Goal: Task Accomplishment & Management: Complete application form

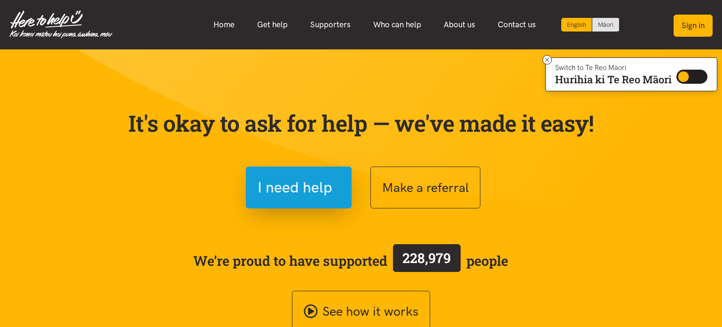
click at [695, 25] on button "Sign in" at bounding box center [693, 26] width 39 height 22
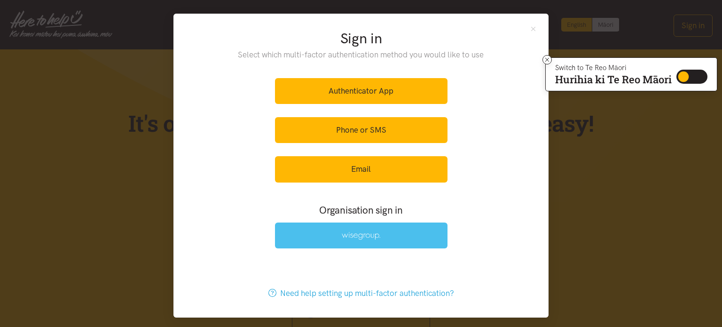
click at [347, 242] on link at bounding box center [361, 235] width 172 height 26
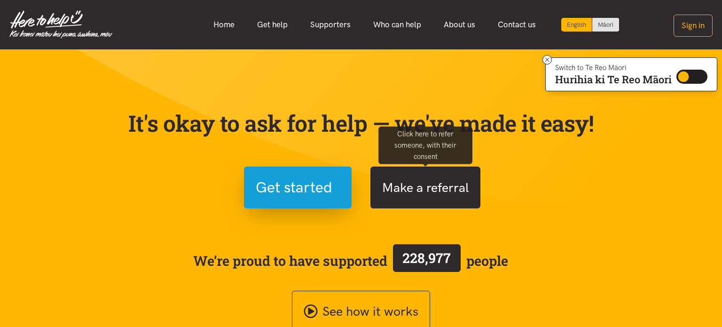
click at [413, 202] on button "Make a referral" at bounding box center [425, 187] width 110 height 42
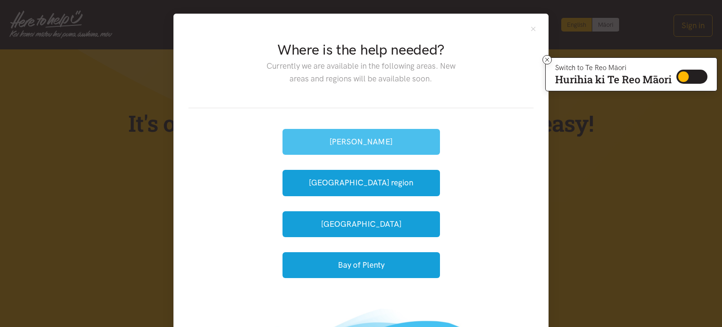
click at [370, 152] on button "[PERSON_NAME]" at bounding box center [360, 142] width 157 height 26
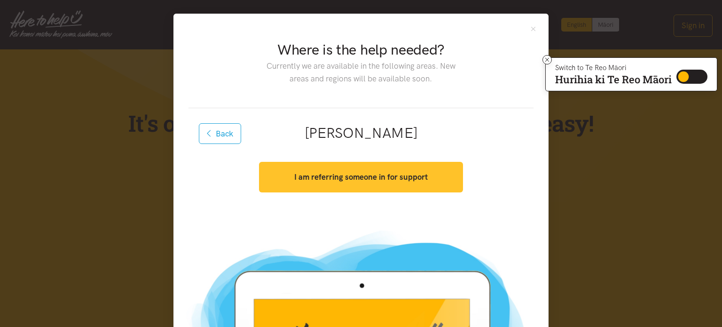
click at [355, 177] on strong "I am referring someone in for support" at bounding box center [360, 176] width 133 height 9
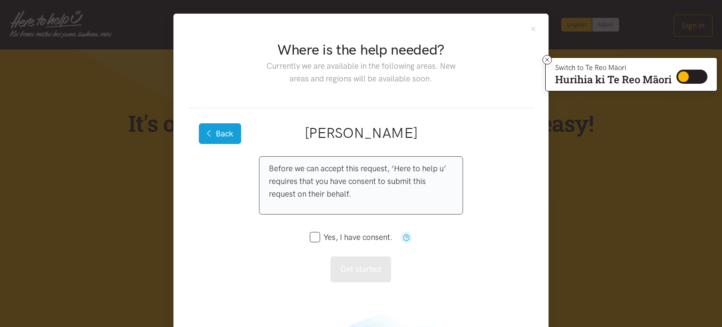
click at [214, 131] on button "Back" at bounding box center [220, 133] width 42 height 21
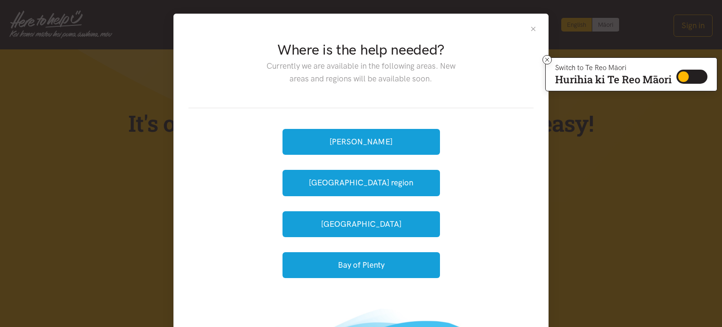
click at [534, 28] on button "Close" at bounding box center [533, 29] width 8 height 8
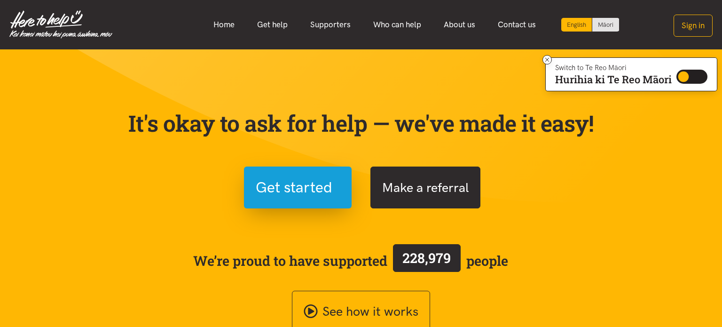
click at [420, 184] on button "Make a referral" at bounding box center [425, 187] width 110 height 42
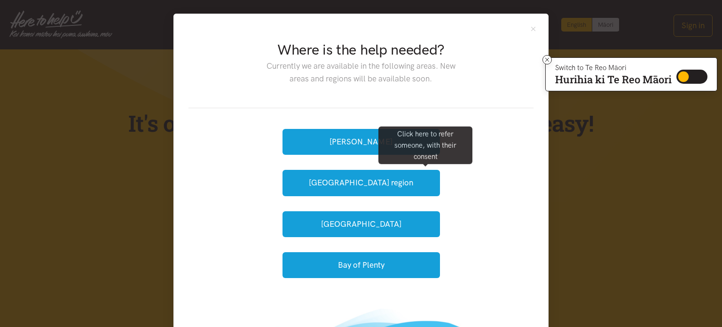
click at [326, 120] on div "Hamilton Waikato region Tauranga Bay of Plenty" at bounding box center [360, 203] width 345 height 190
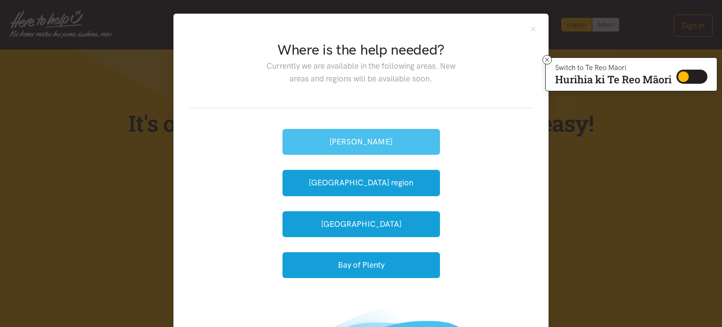
click at [351, 145] on button "[PERSON_NAME]" at bounding box center [360, 142] width 157 height 26
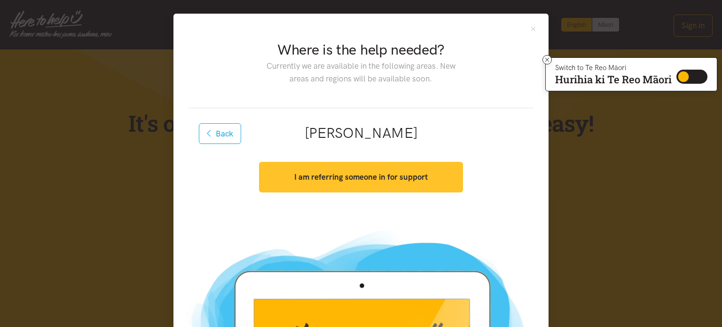
click at [394, 175] on strong "I am referring someone in for support" at bounding box center [360, 176] width 133 height 9
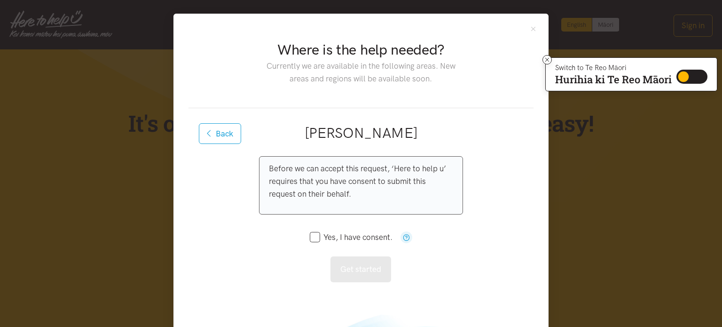
click at [318, 235] on input "Yes, I have consent." at bounding box center [351, 237] width 83 height 8
checkbox input "true"
click at [367, 265] on button "Get started" at bounding box center [360, 269] width 61 height 26
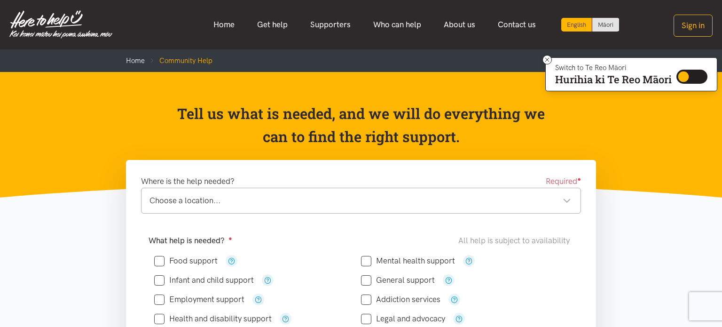
click at [166, 201] on div "Choose a location..." at bounding box center [360, 200] width 422 height 13
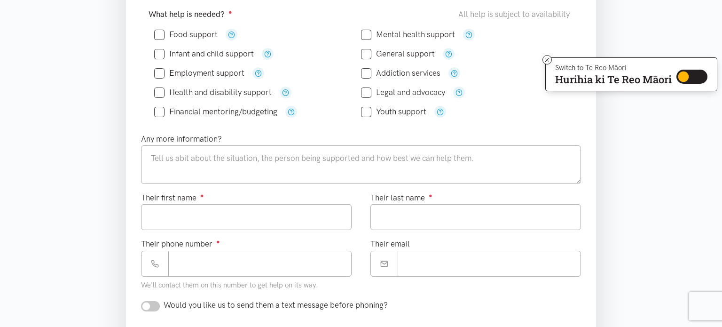
scroll to position [227, 0]
click at [157, 38] on icon at bounding box center [159, 34] width 10 height 10
click at [154, 29] on icon at bounding box center [159, 34] width 10 height 10
click at [162, 34] on input "Food support" at bounding box center [185, 34] width 63 height 8
checkbox input "true"
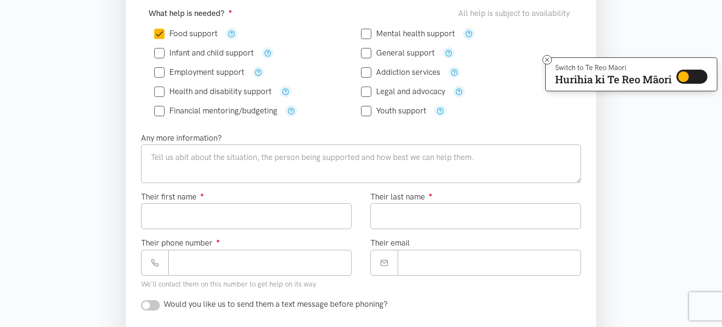
click at [163, 70] on input "Employment support" at bounding box center [199, 72] width 90 height 8
checkbox input "true"
click at [366, 111] on input "Youth support" at bounding box center [393, 111] width 65 height 8
checkbox input "true"
click at [222, 161] on textarea at bounding box center [361, 163] width 440 height 39
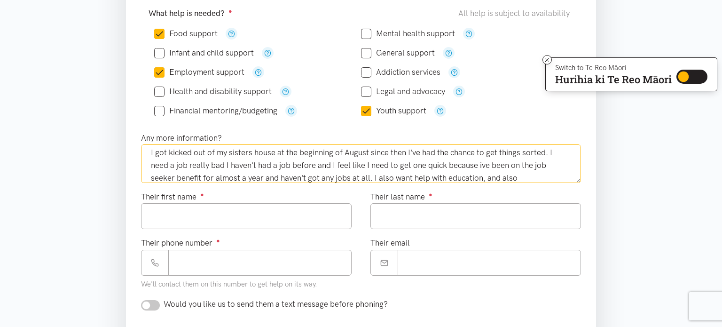
scroll to position [17, 0]
type textarea "I got kicked out of my sisters house at the beginning of August since then I've…"
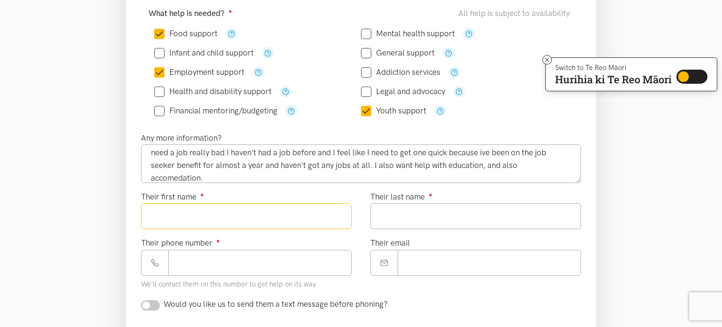
click at [252, 219] on input "Their first name ●" at bounding box center [246, 216] width 211 height 26
type input "********"
click at [408, 217] on input "Their last name ●" at bounding box center [475, 216] width 211 height 26
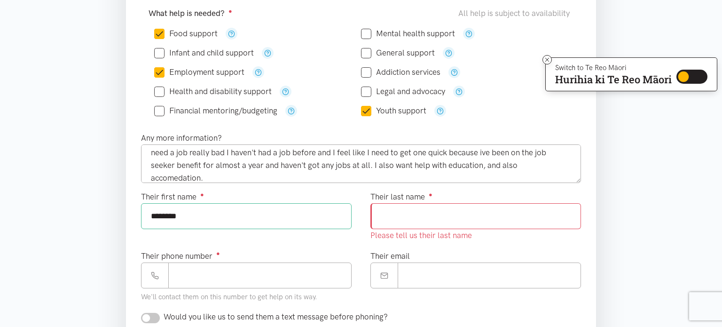
click at [408, 217] on input "Their last name ●" at bounding box center [475, 216] width 211 height 26
type input "*******"
click at [205, 280] on div "Their phone number ● We'll contact them on this number to get help on its way." at bounding box center [246, 277] width 211 height 54
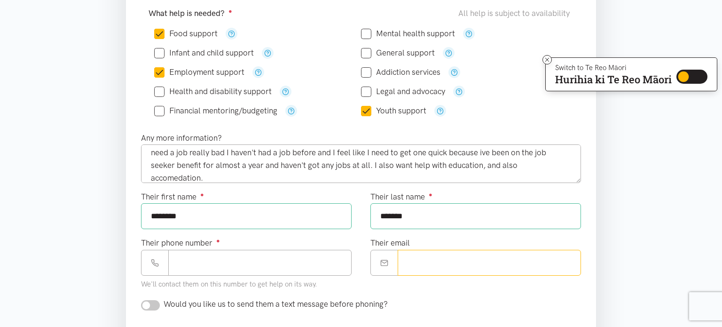
click at [431, 253] on input "Their email" at bounding box center [489, 263] width 183 height 26
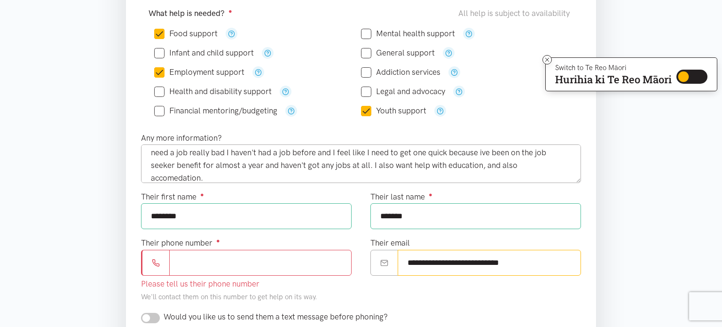
type input "**********"
click at [631, 185] on section "Where is the help needed? Required ● Dinsdale [GEOGRAPHIC_DATA] [GEOGRAPHIC_DAT…" at bounding box center [361, 291] width 722 height 716
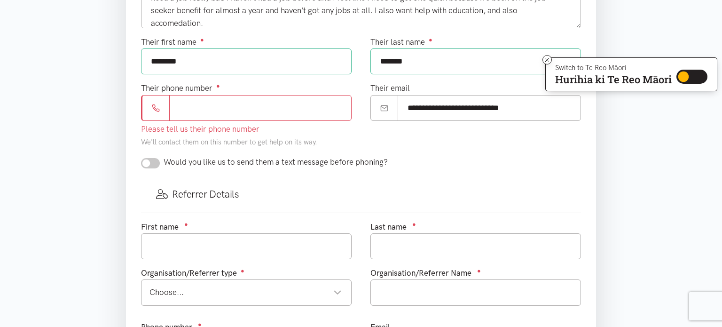
scroll to position [376, 0]
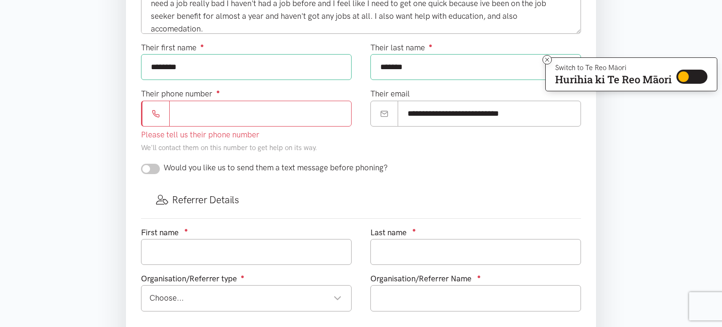
click at [224, 112] on input "Their phone number ●" at bounding box center [260, 114] width 182 height 26
type input "*********"
click at [186, 246] on input "text" at bounding box center [246, 252] width 211 height 26
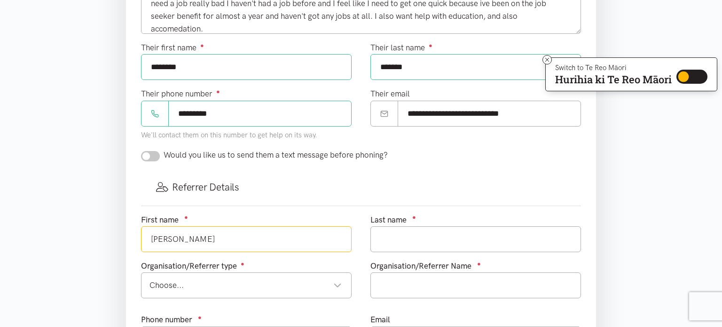
type input "[PERSON_NAME]"
click at [197, 288] on div "Choose..." at bounding box center [245, 285] width 192 height 13
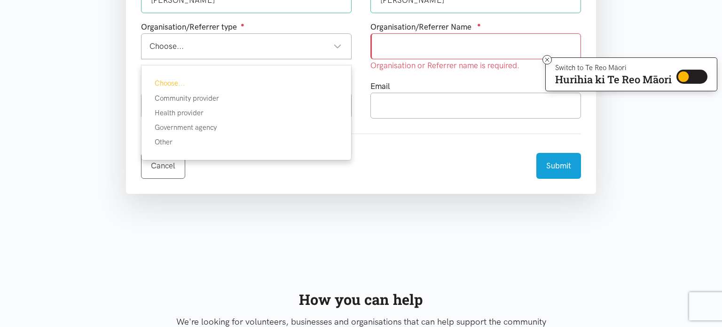
scroll to position [615, 0]
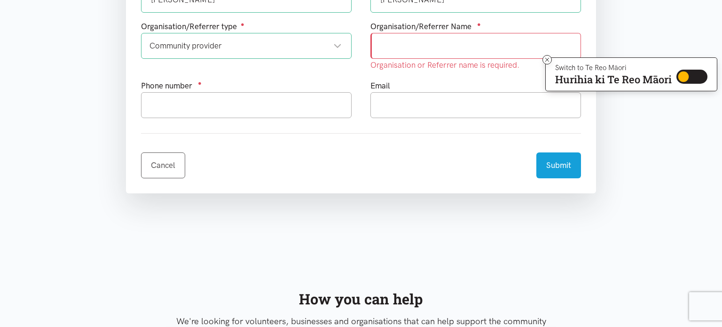
click at [414, 47] on input "text" at bounding box center [475, 46] width 211 height 26
type input "[GEOGRAPHIC_DATA]"
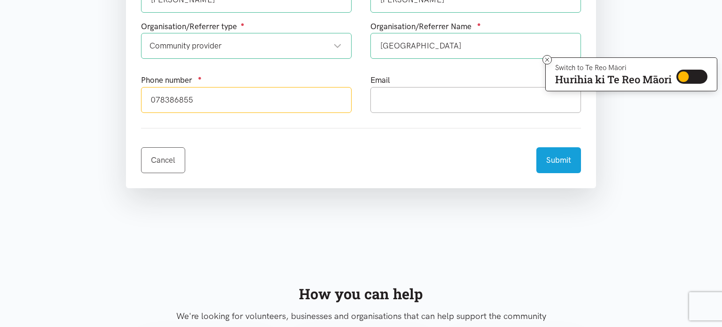
type input "078386855"
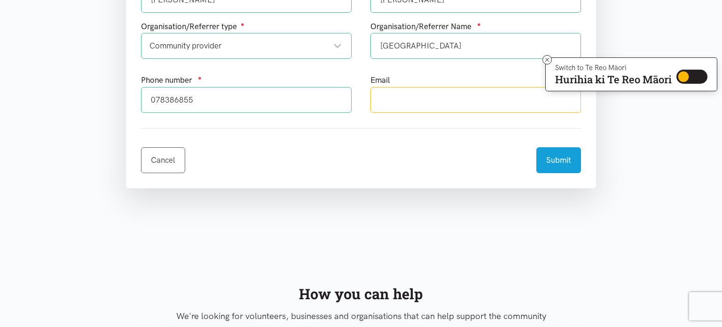
click at [396, 87] on input "text" at bounding box center [475, 100] width 211 height 26
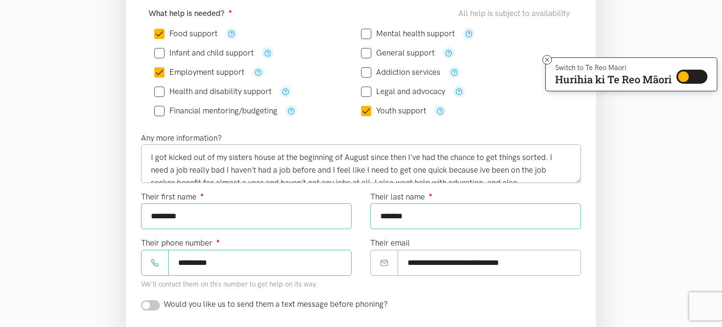
scroll to position [225, 0]
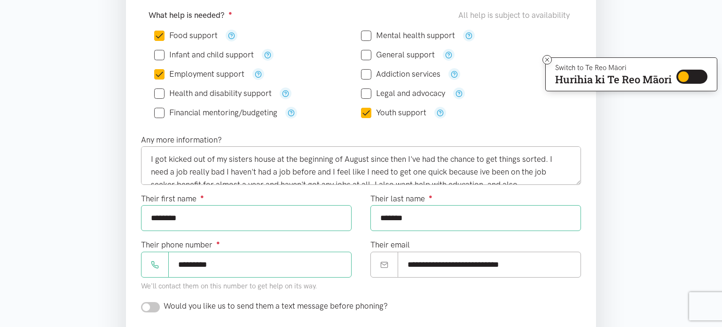
type input "[EMAIL_ADDRESS][DOMAIN_NAME]"
click at [367, 58] on icon at bounding box center [366, 55] width 10 height 10
click at [366, 57] on input "General support" at bounding box center [398, 55] width 74 height 8
checkbox input "true"
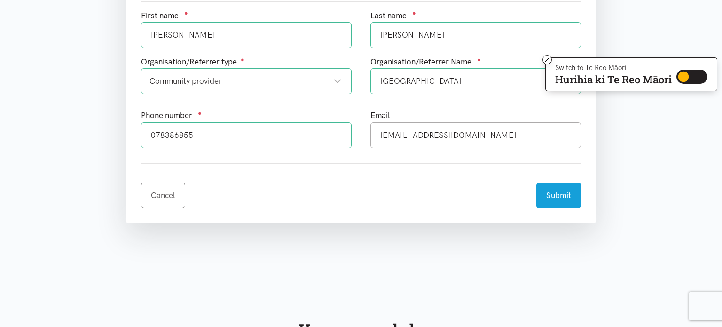
scroll to position [581, 0]
click at [559, 193] on button "Submit" at bounding box center [558, 193] width 45 height 26
